Goal: Task Accomplishment & Management: Manage account settings

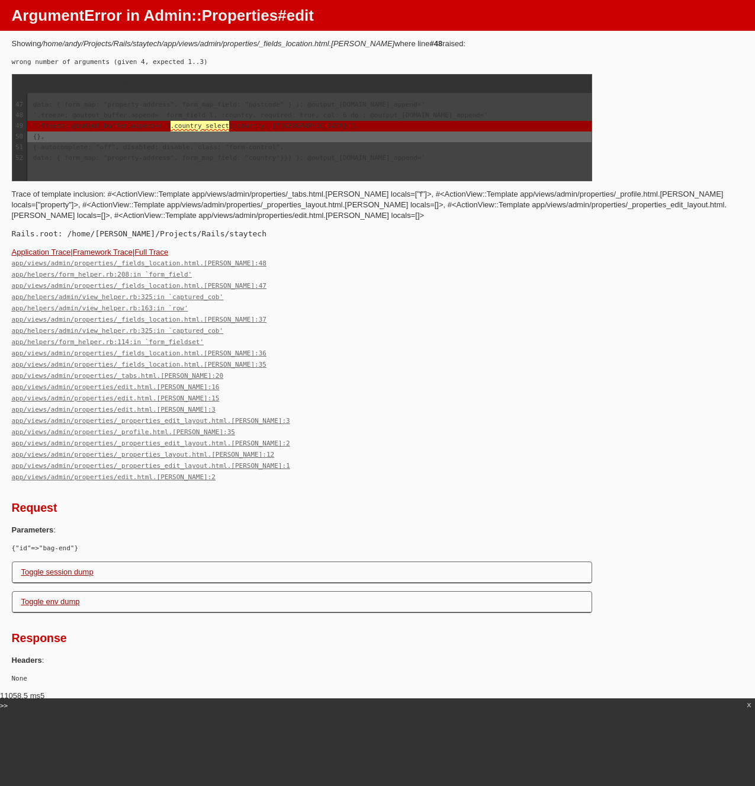
click at [253, 132] on div "{}," at bounding box center [309, 136] width 564 height 11
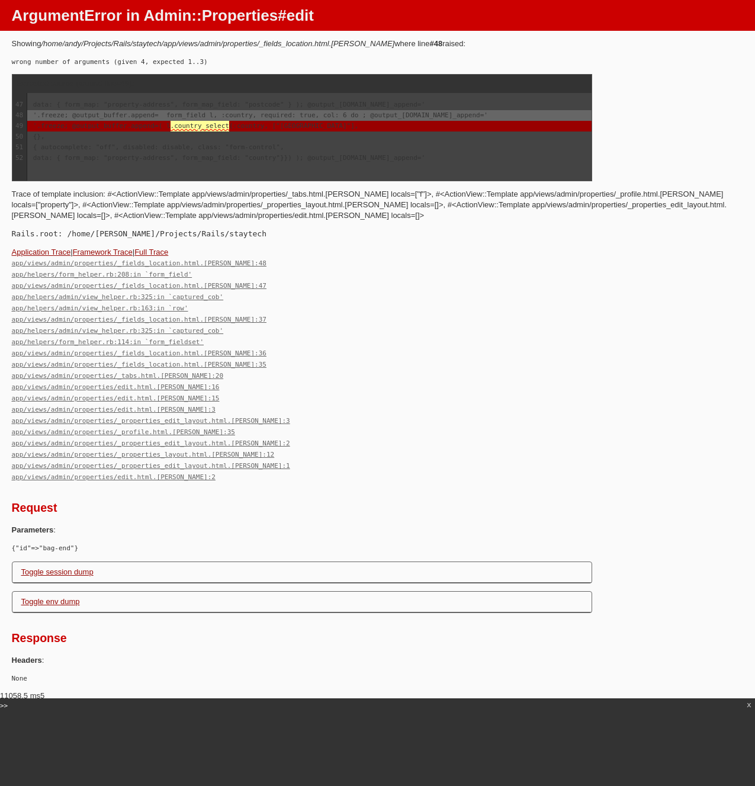
click at [224, 118] on div "'.freeze; @output_buffer.append= form_field l, :country, required: true, col: 6…" at bounding box center [309, 115] width 564 height 11
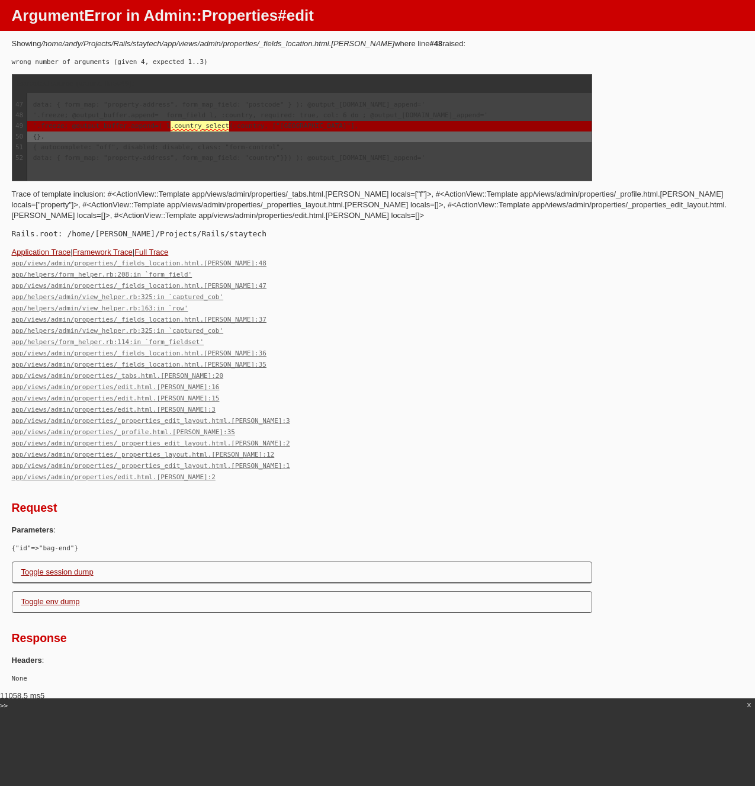
click at [196, 137] on div "{}," at bounding box center [309, 136] width 564 height 11
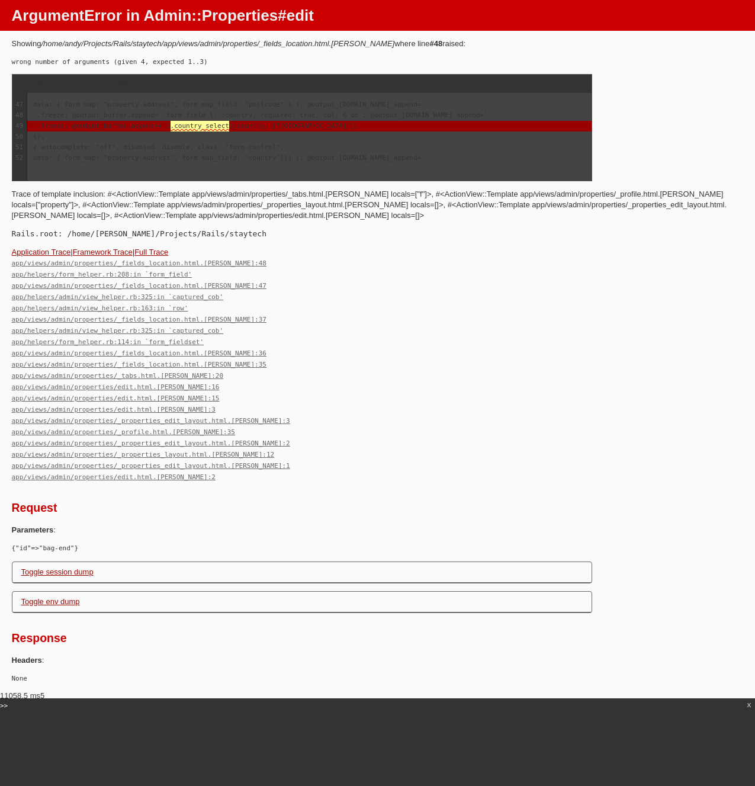
click at [207, 127] on div "'.freeze; @output_buffer.append=( l .country_select (:country, ["United Kingdom…" at bounding box center [309, 126] width 564 height 11
click at [205, 128] on div "'.freeze; @output_buffer.append=( l .country_select (:country, ["United Kingdom…" at bounding box center [309, 126] width 564 height 11
click at [673, 86] on main "Showing /home/andy/Projects/Rails/staytech/app/views/admin/properties/_fields_l…" at bounding box center [377, 360] width 755 height 645
click at [616, 333] on div "app/views/admin/properties/_fields_location.html.erb:48 app/helpers/form_helper…" at bounding box center [378, 370] width 732 height 225
